Goal: Information Seeking & Learning: Learn about a topic

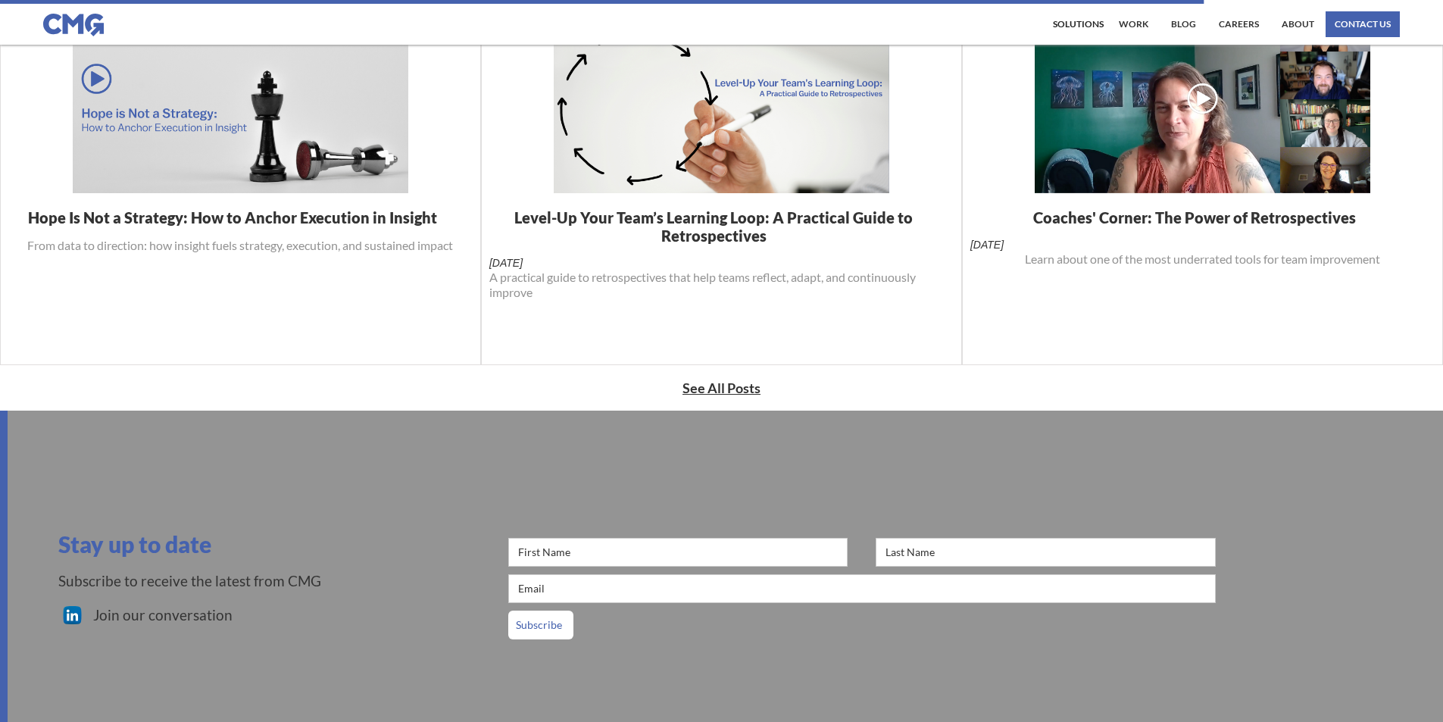
scroll to position [530, 0]
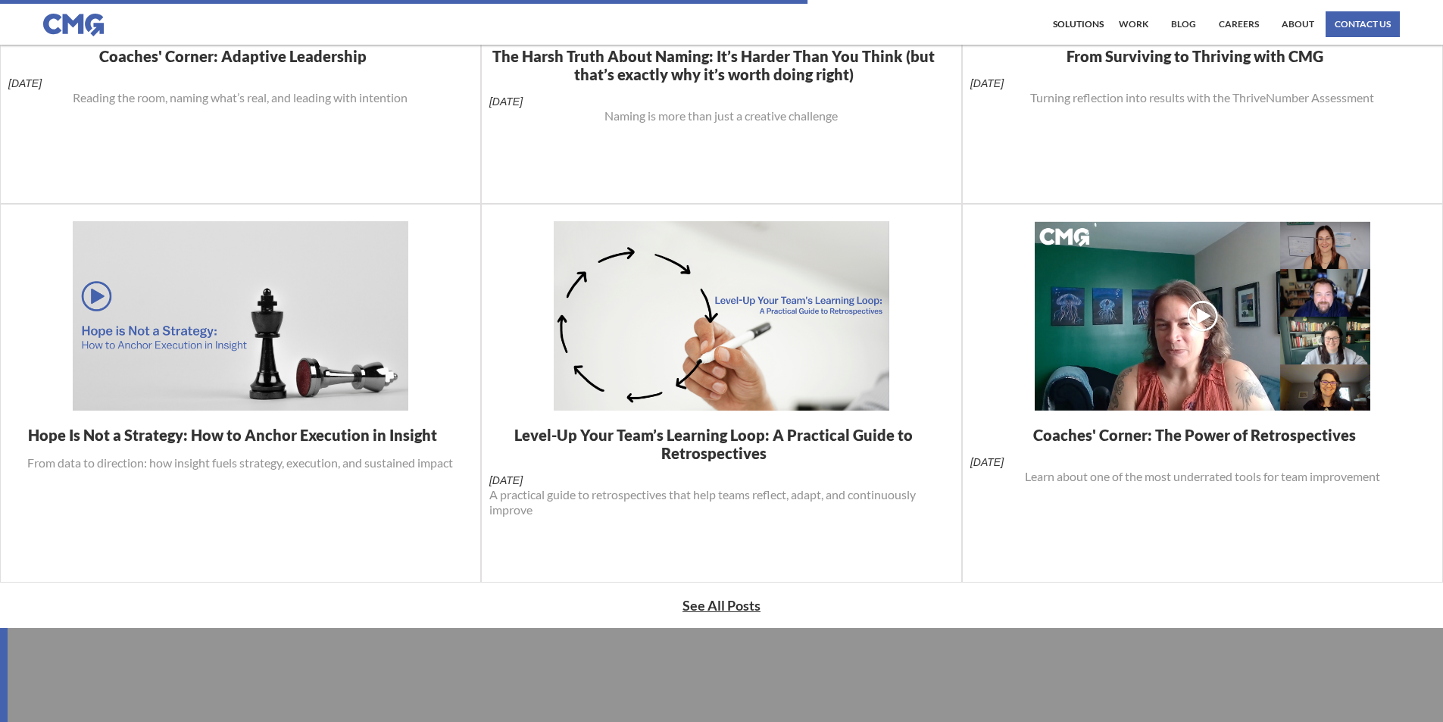
click at [745, 598] on strong "See All Posts" at bounding box center [722, 605] width 78 height 17
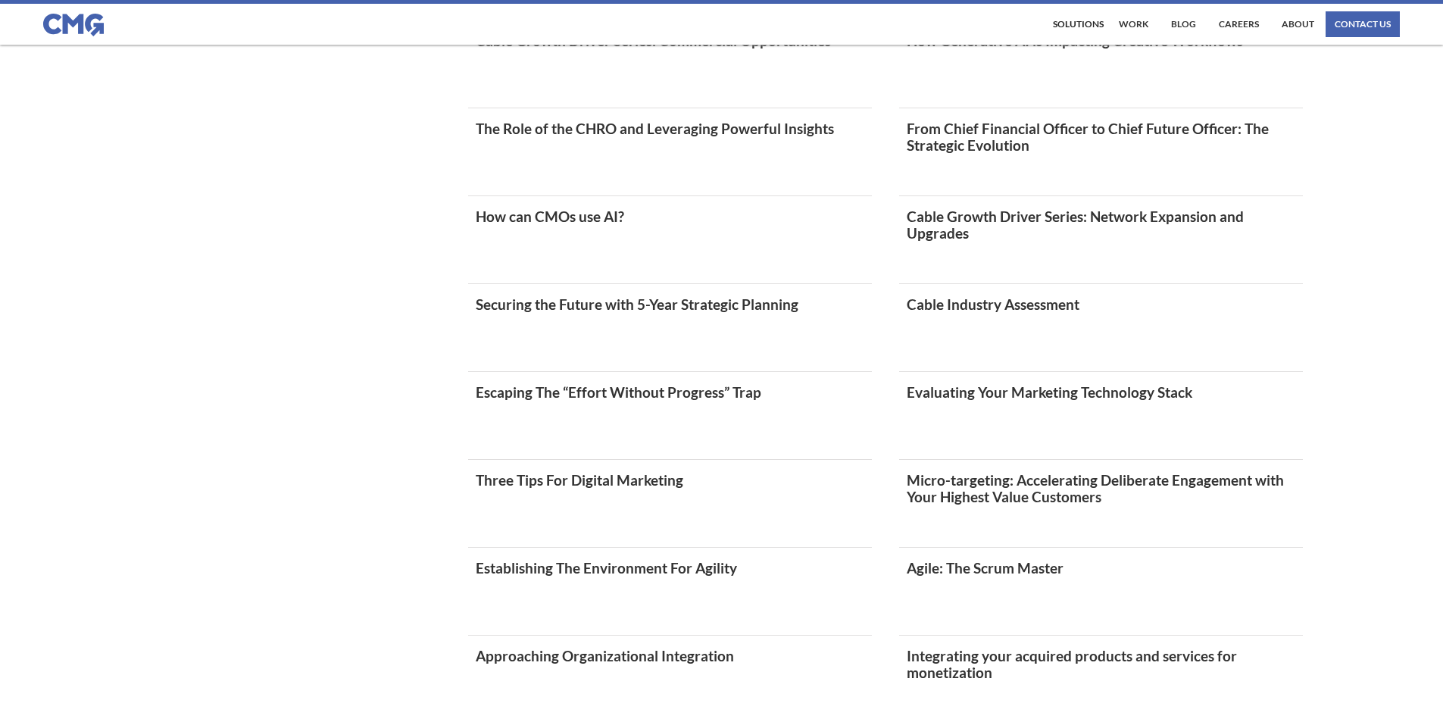
scroll to position [1894, 0]
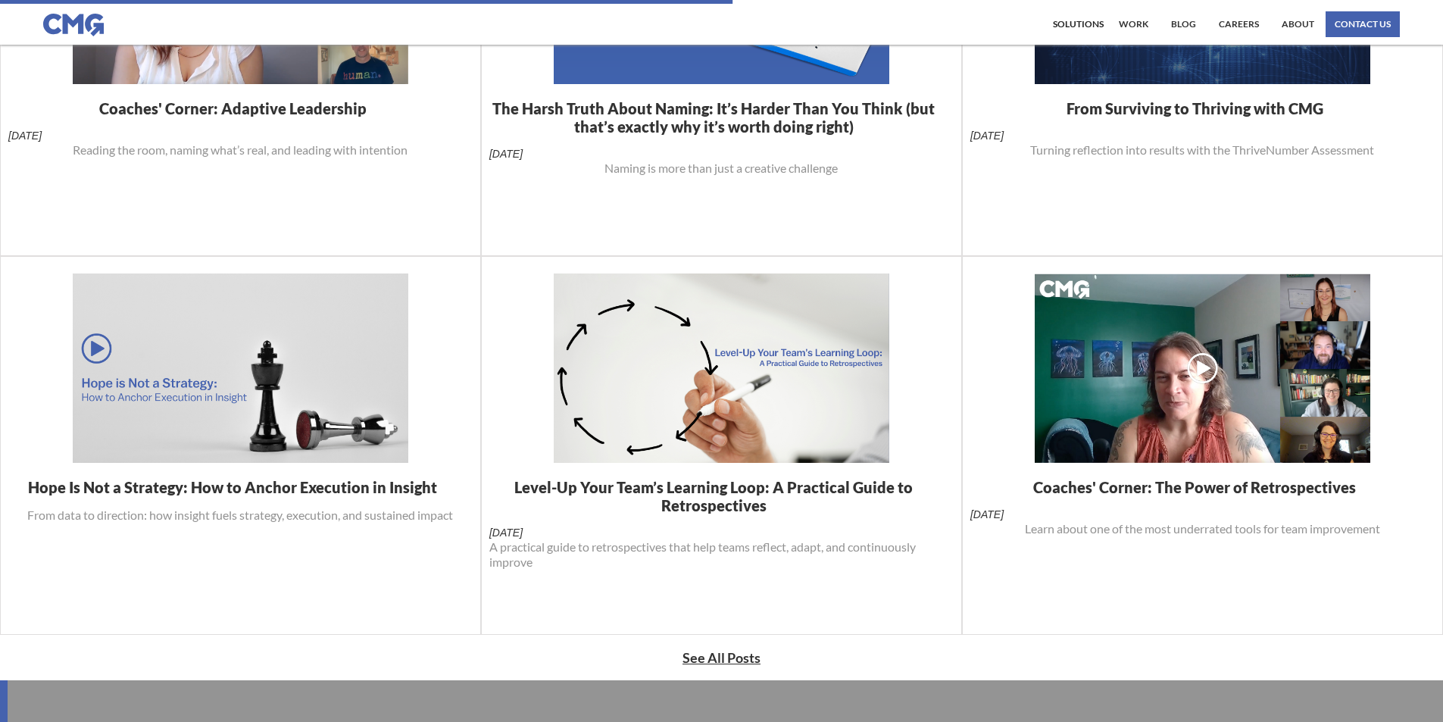
scroll to position [682, 0]
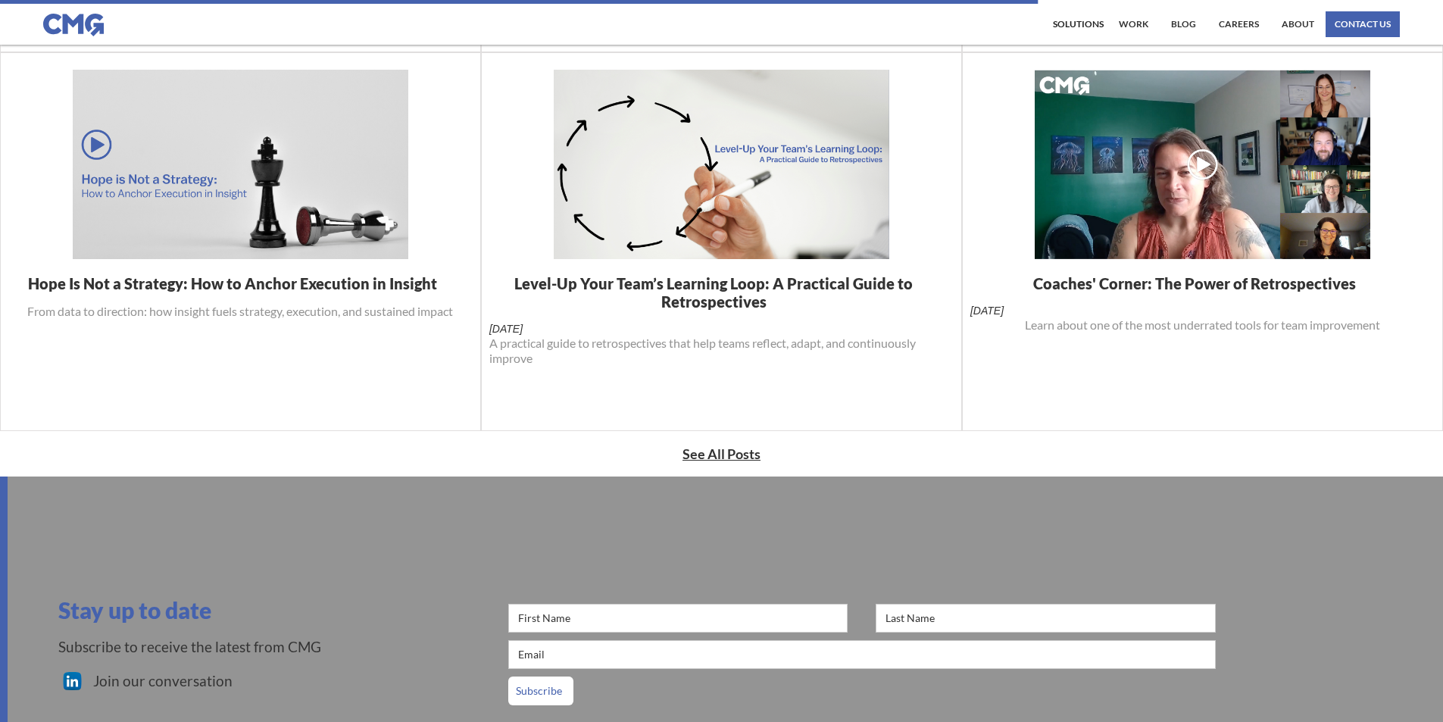
click at [736, 451] on strong "See All Posts" at bounding box center [722, 453] width 78 height 17
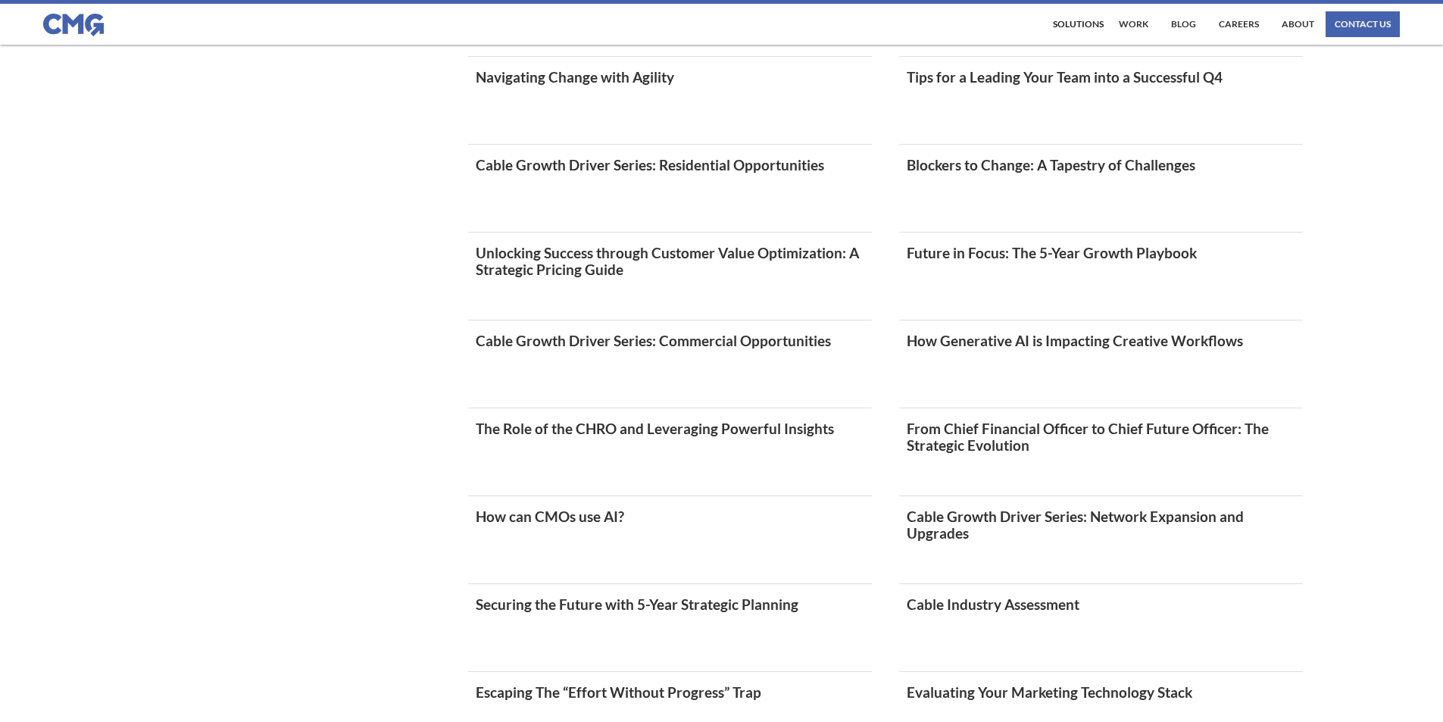
scroll to position [1591, 0]
click at [689, 340] on link "Cable Growth Driver Series: Commercial Opportunities" at bounding box center [670, 339] width 389 height 17
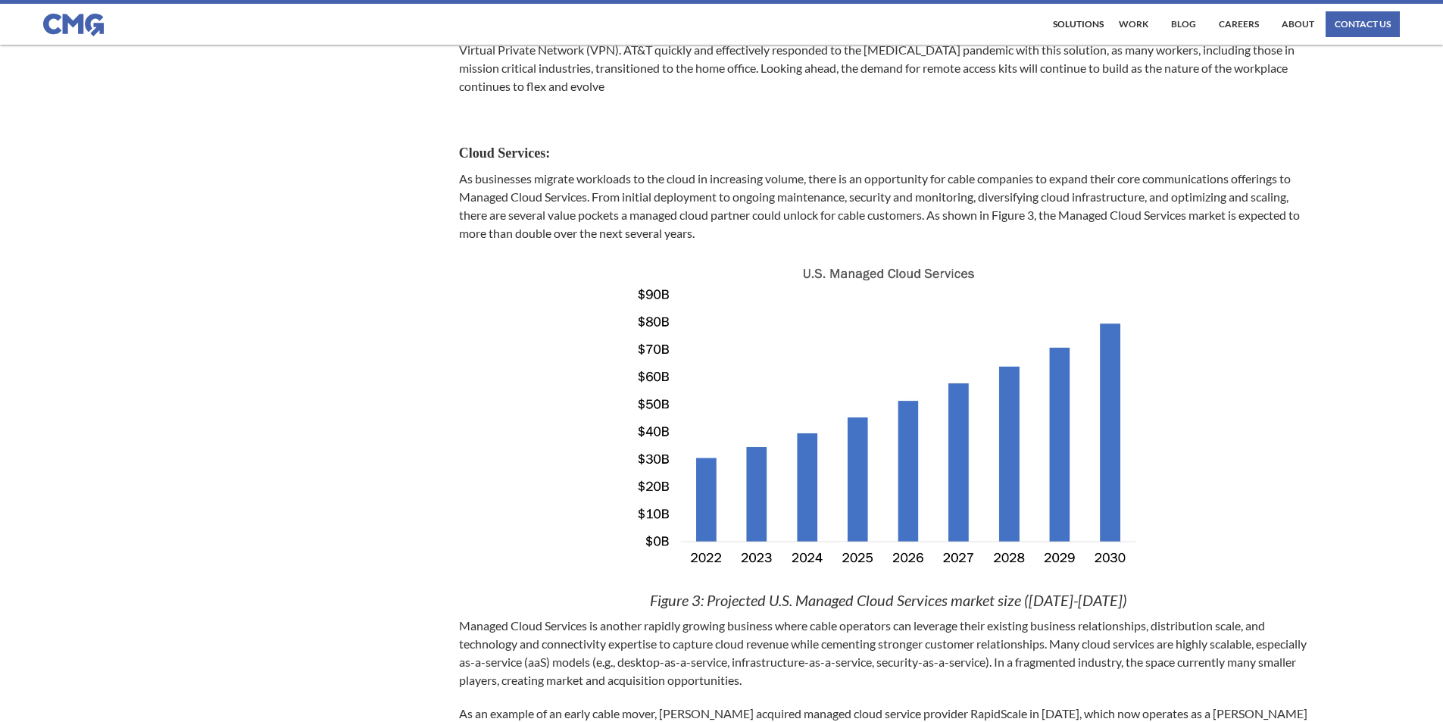
scroll to position [2121, 0]
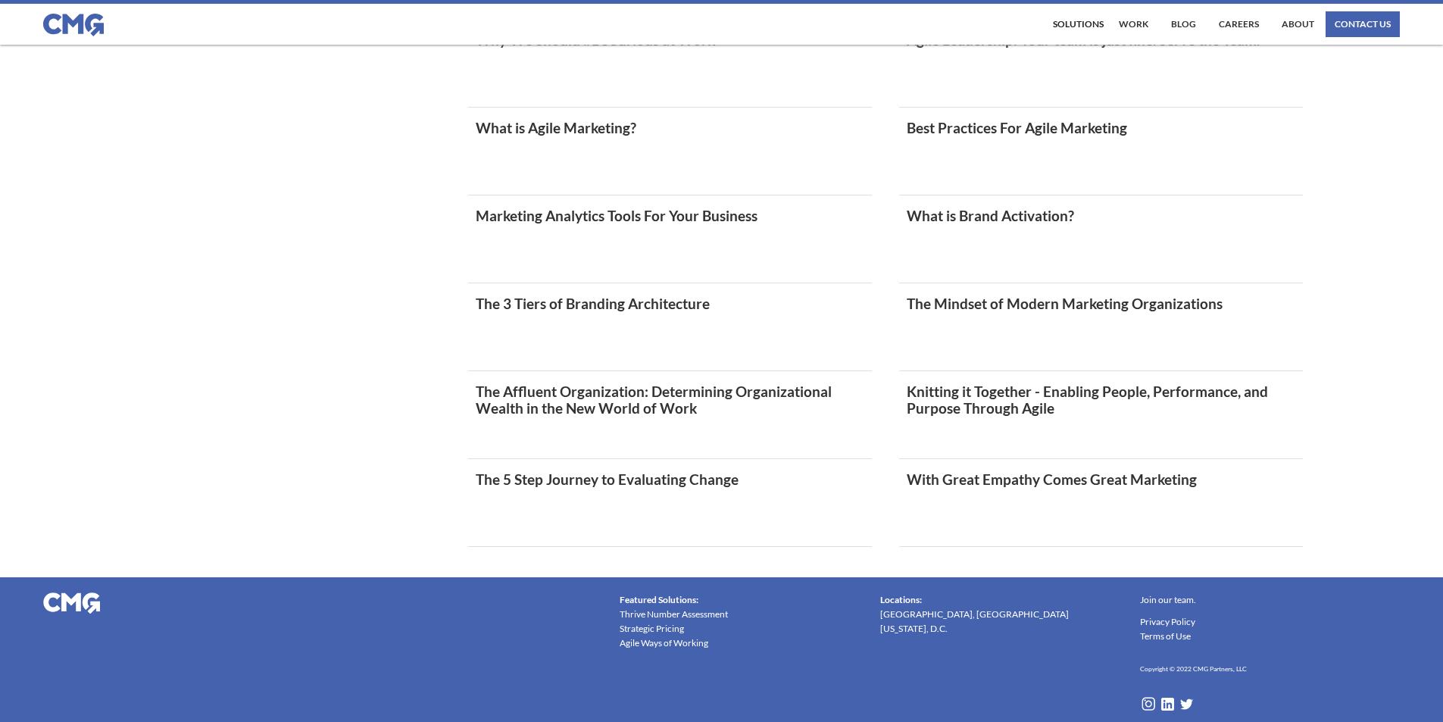
scroll to position [4182, 0]
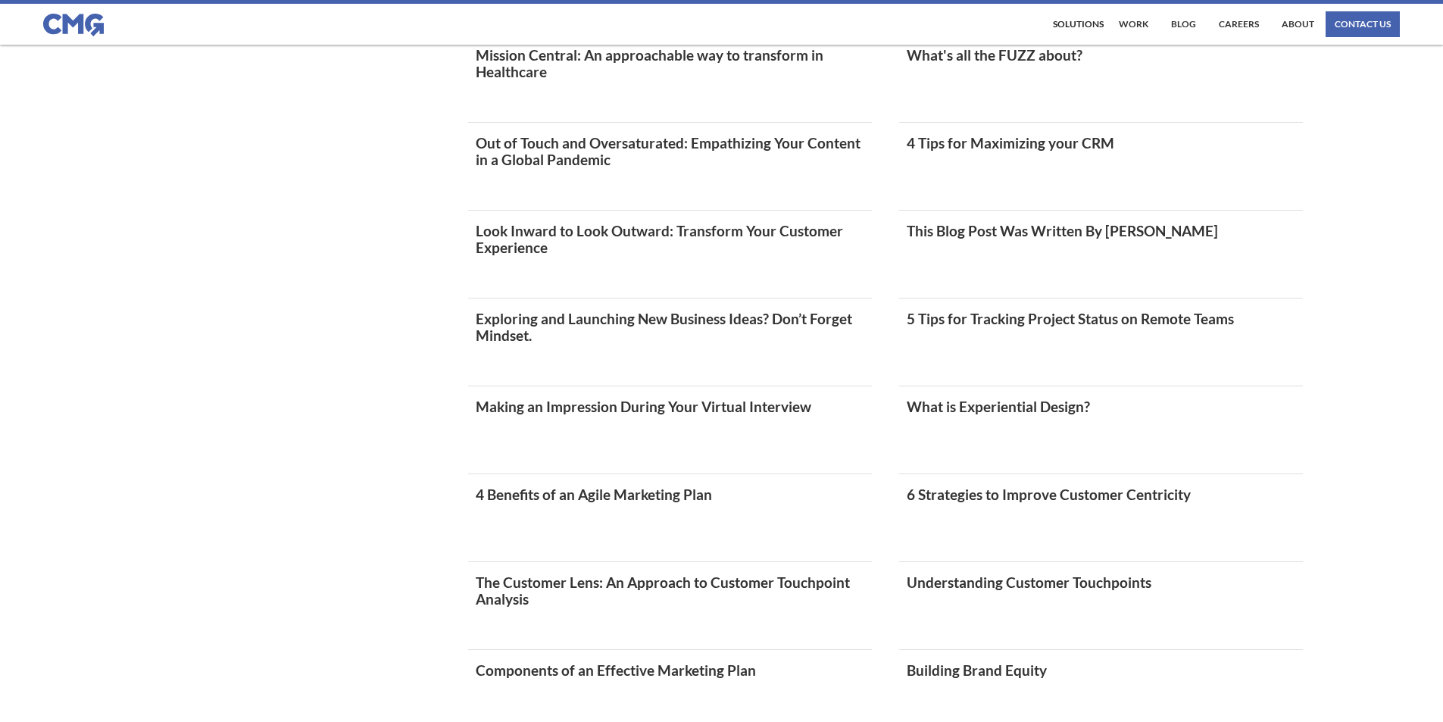
scroll to position [2742, 0]
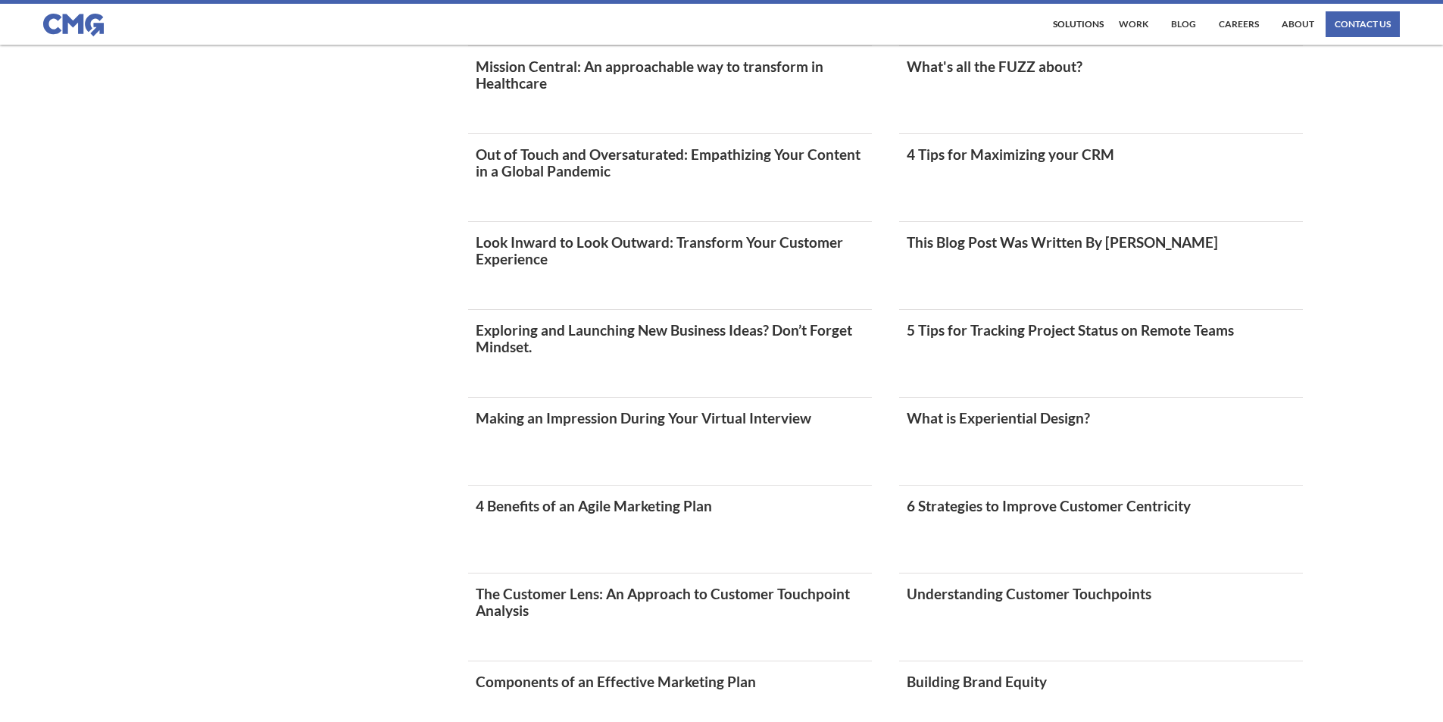
click at [1294, 23] on link "About" at bounding box center [1298, 24] width 40 height 26
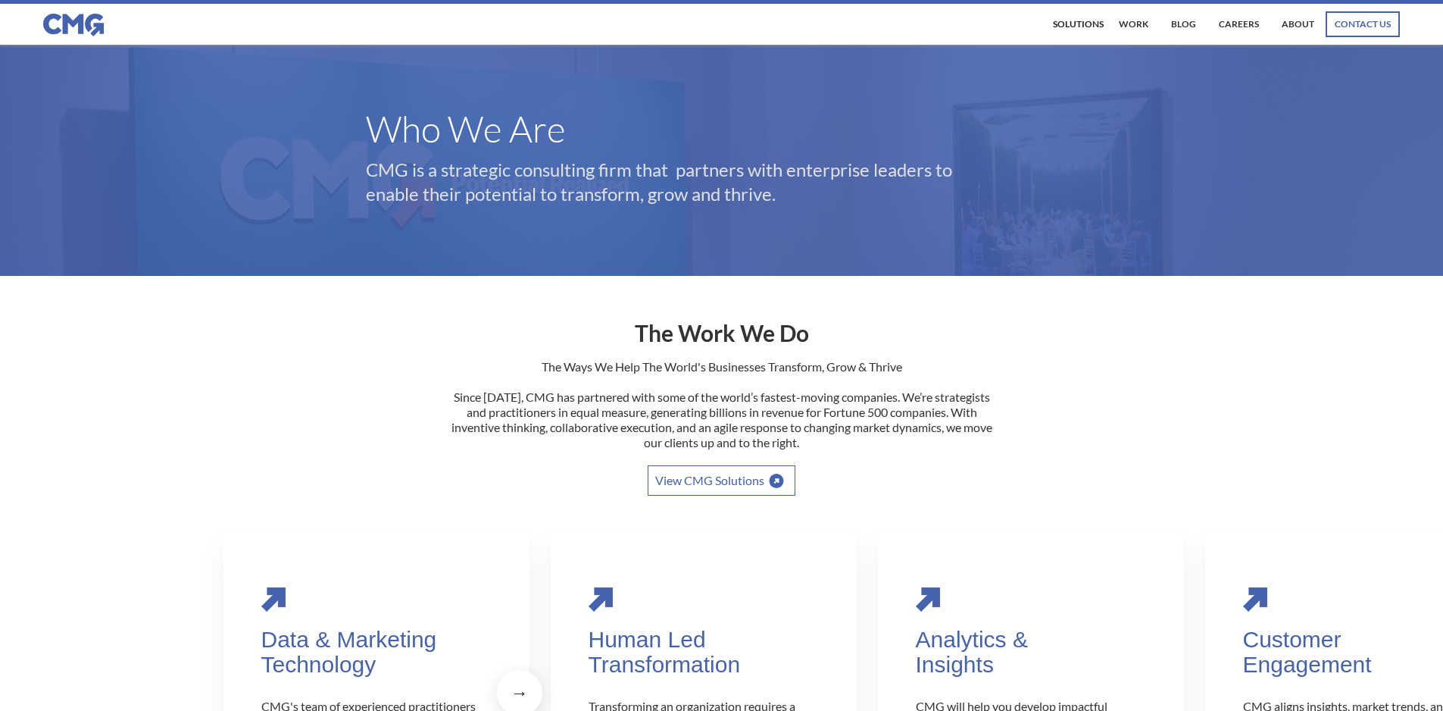
click at [1333, 18] on div "contact us" at bounding box center [1363, 24] width 74 height 26
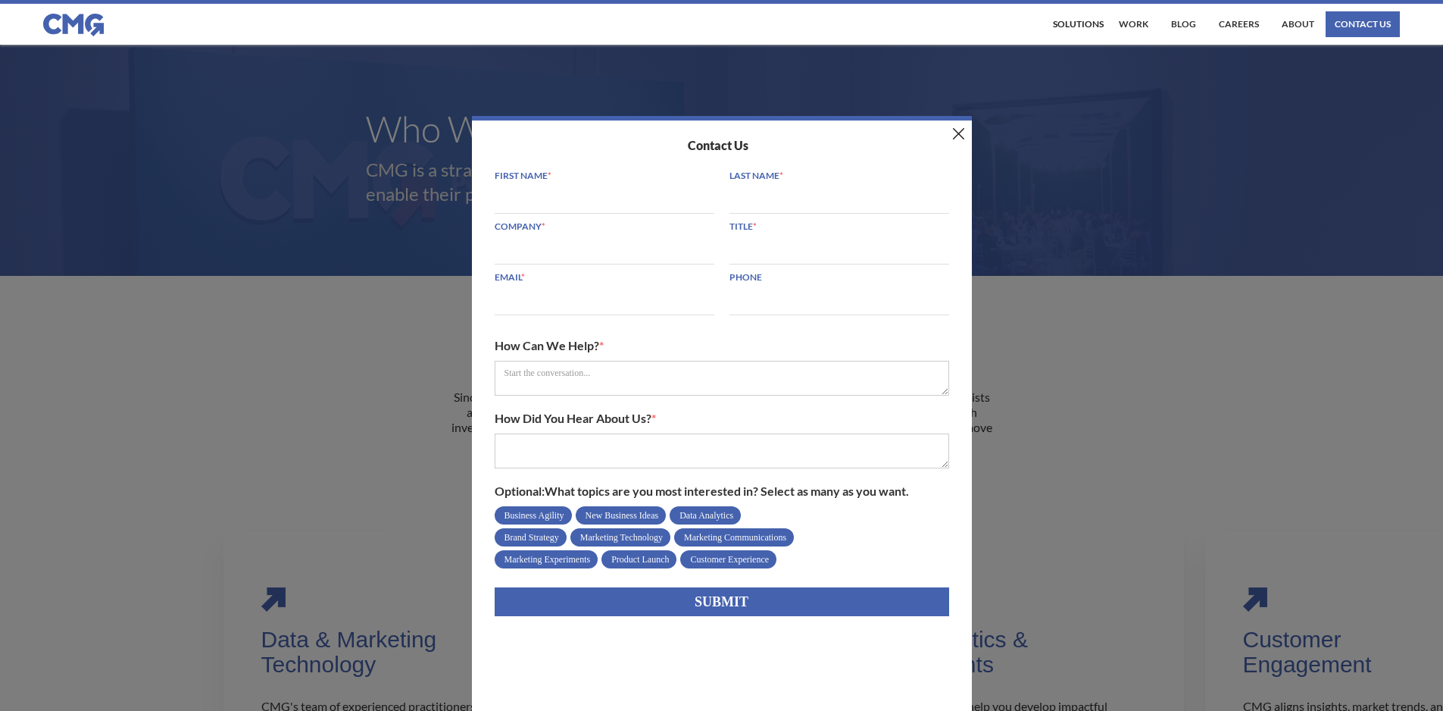
click at [956, 143] on div "Contact Us" at bounding box center [722, 146] width 470 height 20
click at [964, 139] on img at bounding box center [958, 133] width 11 height 11
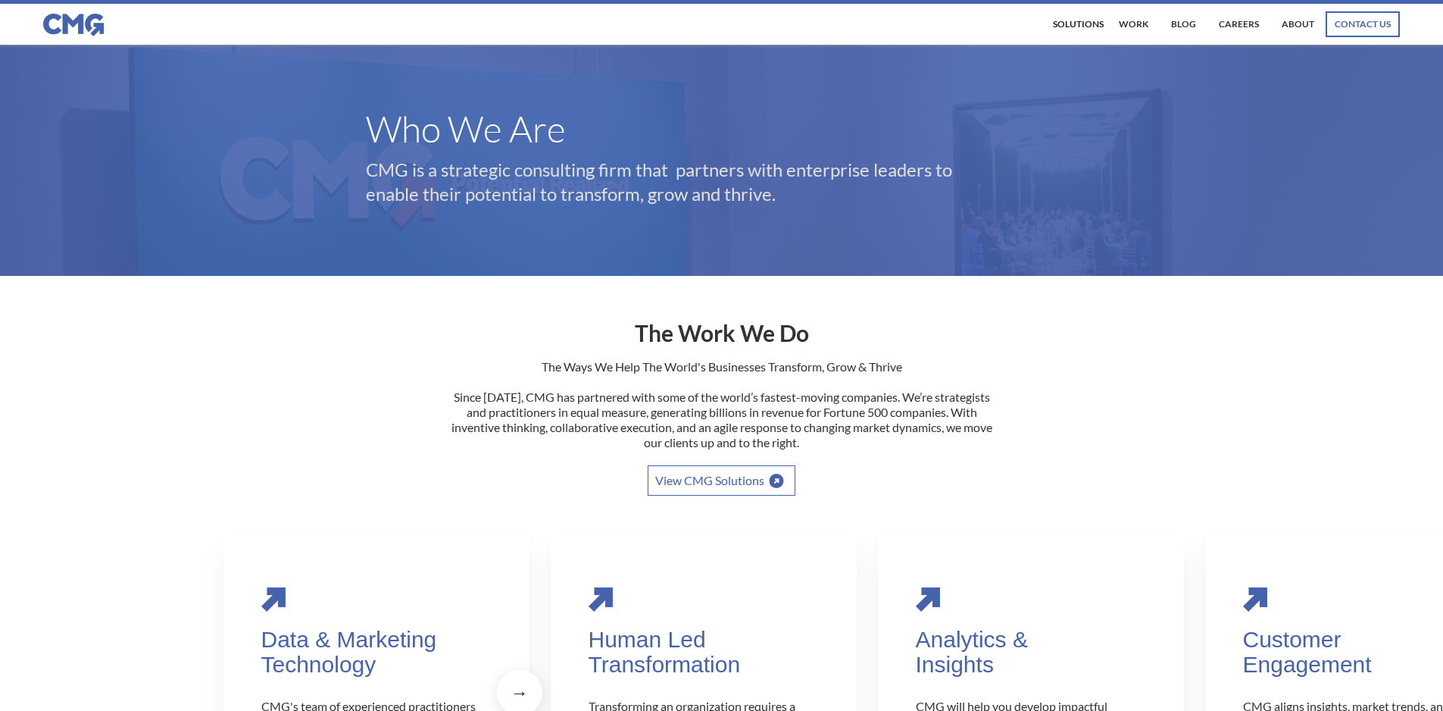
click at [1358, 32] on div "contact us" at bounding box center [1363, 24] width 74 height 26
